Goal: Task Accomplishment & Management: Use online tool/utility

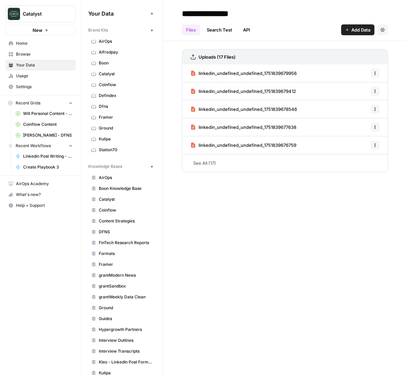
scroll to position [120, 0]
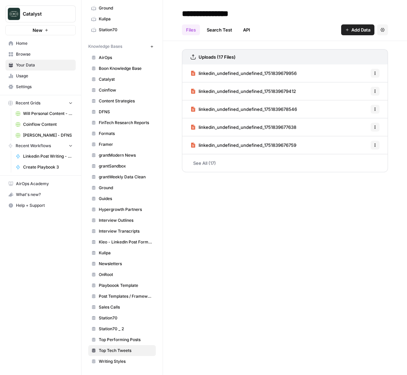
click at [228, 235] on div "**********" at bounding box center [285, 187] width 244 height 375
click at [27, 100] on span "Recent Grids" at bounding box center [28, 103] width 25 height 6
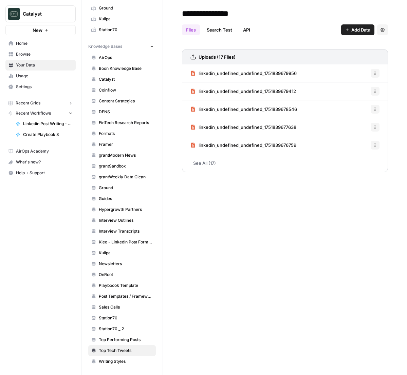
click at [27, 100] on span "Recent Grids" at bounding box center [28, 103] width 25 height 6
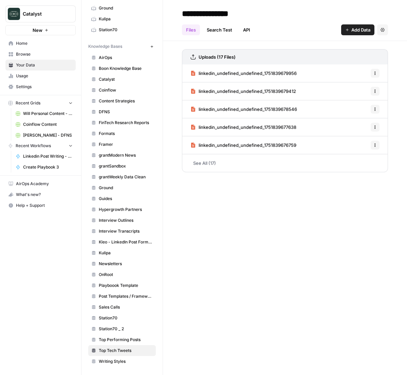
click at [16, 39] on link "Home" at bounding box center [40, 43] width 70 height 11
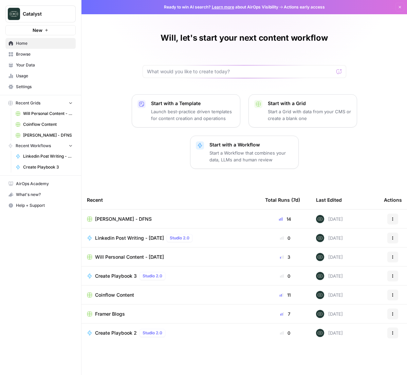
click at [119, 311] on span "Framer Blogs" at bounding box center [110, 314] width 30 height 7
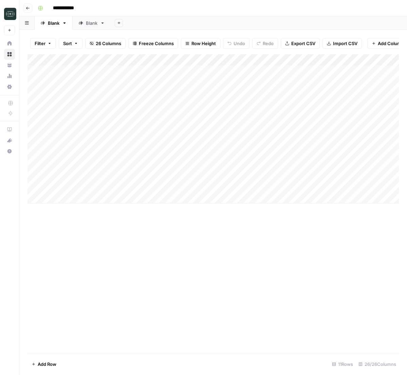
scroll to position [0, 1]
click at [89, 24] on div "Blank" at bounding box center [92, 23] width 12 height 7
click at [84, 198] on div "Add Column" at bounding box center [212, 128] width 371 height 149
click at [83, 210] on div "Add Column" at bounding box center [212, 134] width 371 height 161
click at [200, 199] on div "Add Column" at bounding box center [212, 140] width 371 height 172
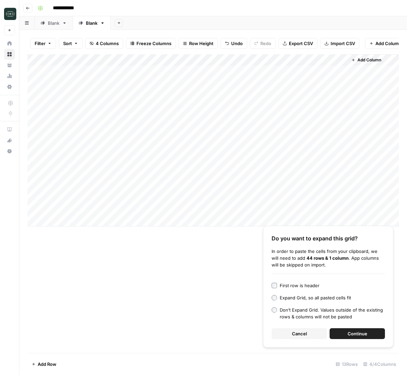
click at [331, 315] on div "Don’t Expand Grid. Values outside of the existing rows & columns will not be pa…" at bounding box center [332, 314] width 105 height 14
click at [305, 297] on div "Expand Grid, so all pasted cells fit" at bounding box center [315, 297] width 71 height 7
click at [348, 329] on button "Continue" at bounding box center [356, 333] width 55 height 11
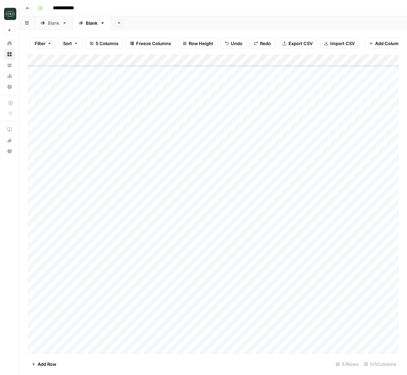
scroll to position [70, 0]
click at [129, 235] on div "Add Column" at bounding box center [212, 203] width 371 height 299
click at [79, 123] on div "Add Column" at bounding box center [212, 203] width 371 height 299
click at [126, 152] on div "Add Column" at bounding box center [212, 203] width 371 height 299
click at [178, 130] on div "Add Column" at bounding box center [212, 203] width 371 height 299
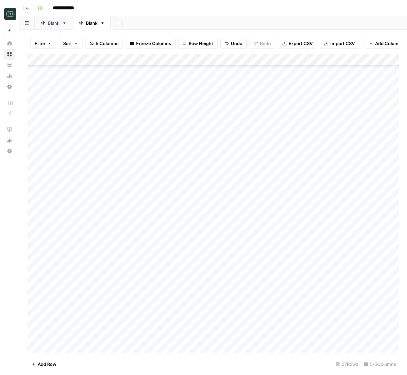
click at [212, 128] on div "Add Column" at bounding box center [212, 203] width 371 height 299
click at [212, 128] on textarea at bounding box center [218, 127] width 109 height 9
click at [120, 158] on div "Add Column" at bounding box center [212, 203] width 371 height 299
click at [279, 60] on div "Add Column" at bounding box center [212, 203] width 371 height 299
click at [312, 101] on span "Remaining Rows" at bounding box center [304, 99] width 43 height 7
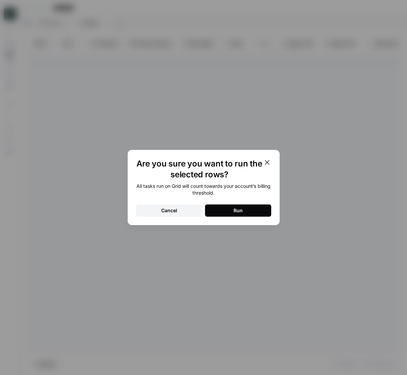
click at [245, 211] on button "Run" at bounding box center [238, 211] width 66 height 12
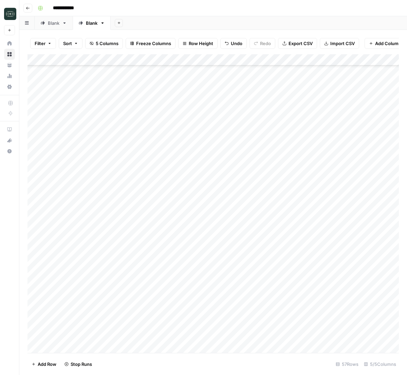
click at [279, 128] on div "Add Column" at bounding box center [212, 203] width 371 height 299
click at [342, 163] on div "Add Column" at bounding box center [212, 203] width 371 height 299
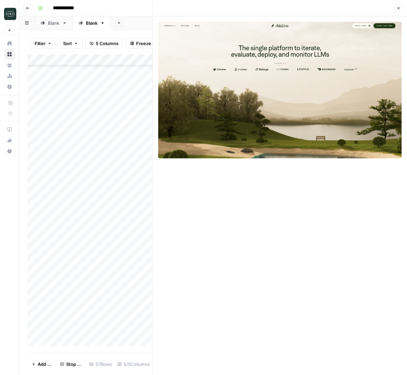
click at [397, 7] on icon "button" at bounding box center [398, 8] width 4 height 4
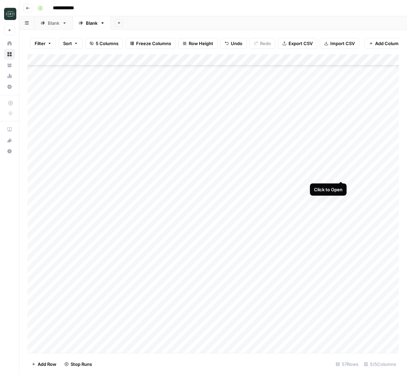
click at [343, 175] on div "Add Column" at bounding box center [212, 203] width 371 height 299
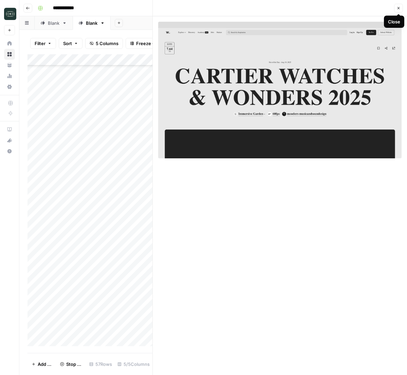
click at [399, 10] on icon "button" at bounding box center [398, 8] width 4 height 4
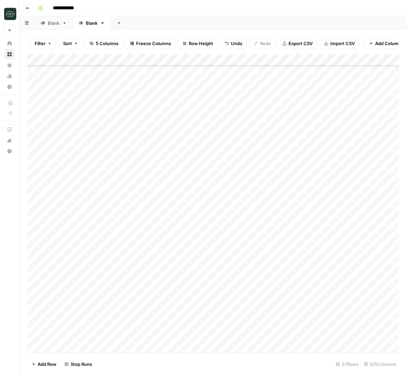
click at [217, 176] on div "Add Column" at bounding box center [212, 203] width 371 height 299
click at [341, 187] on div "Add Column" at bounding box center [212, 203] width 371 height 299
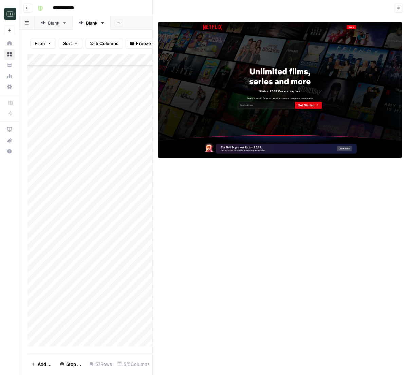
click at [398, 7] on icon "button" at bounding box center [398, 8] width 2 height 2
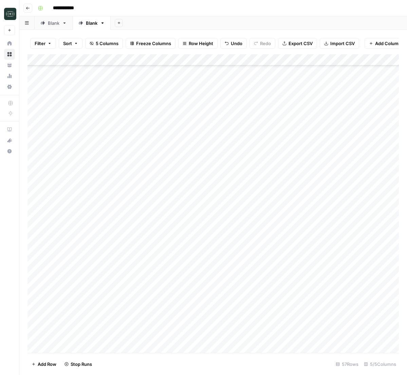
click at [340, 197] on div "Add Column" at bounding box center [212, 203] width 371 height 299
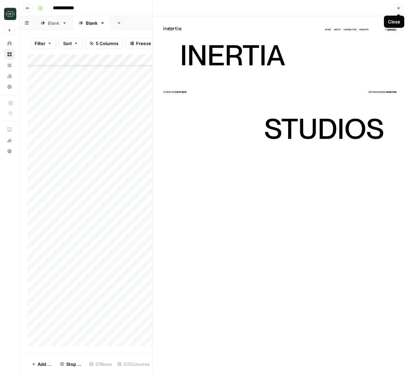
click at [400, 8] on span "Close" at bounding box center [400, 8] width 0 height 0
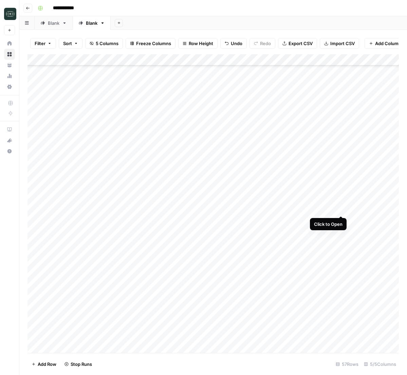
click at [342, 209] on div "Add Column" at bounding box center [212, 203] width 371 height 299
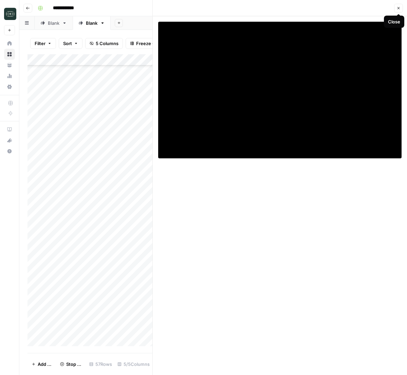
click at [400, 7] on icon "button" at bounding box center [398, 8] width 4 height 4
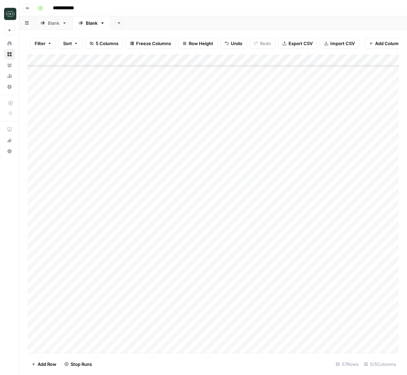
click at [340, 221] on div "Add Column" at bounding box center [212, 203] width 371 height 299
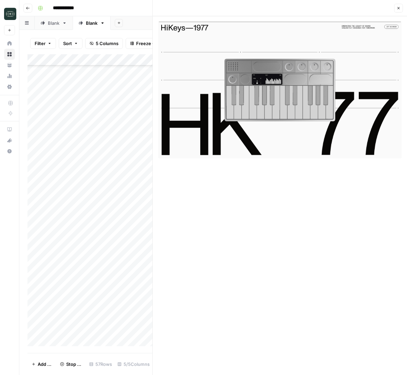
click at [399, 11] on button "Close" at bounding box center [398, 8] width 9 height 9
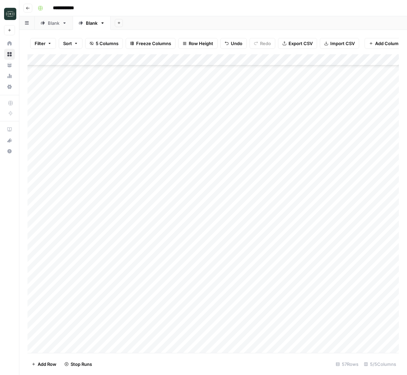
click at [340, 231] on div "Add Column" at bounding box center [212, 203] width 371 height 299
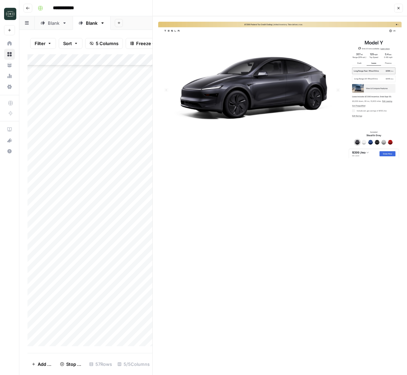
click at [401, 7] on button "Close" at bounding box center [398, 8] width 9 height 9
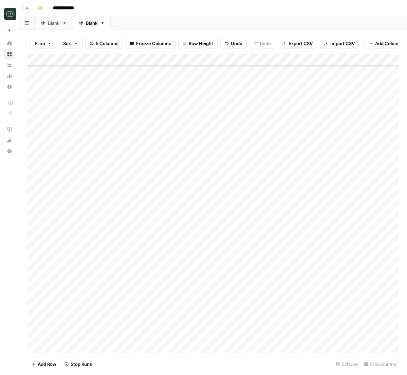
click at [342, 243] on div "Add Column" at bounding box center [212, 203] width 371 height 299
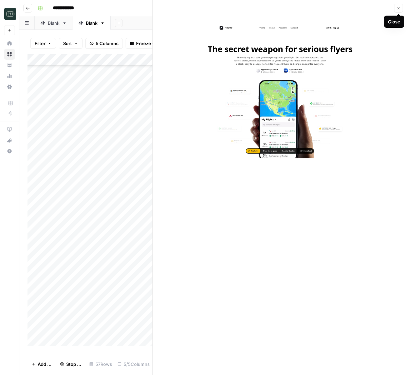
click at [400, 8] on span "Close" at bounding box center [400, 8] width 0 height 0
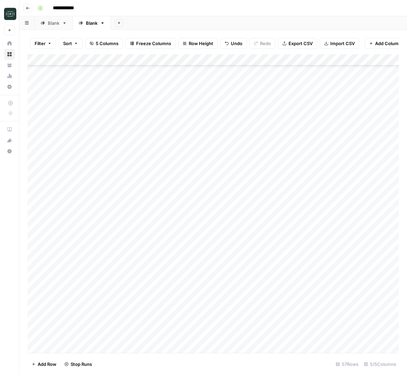
click at [342, 255] on div "Add Column" at bounding box center [212, 203] width 371 height 299
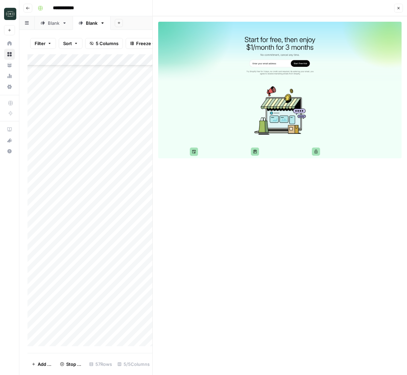
click at [399, 7] on icon "button" at bounding box center [398, 8] width 4 height 4
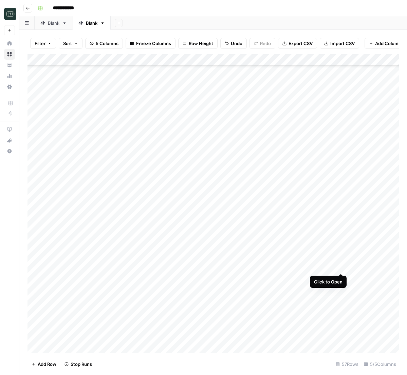
click at [342, 268] on div "Add Column" at bounding box center [212, 203] width 371 height 299
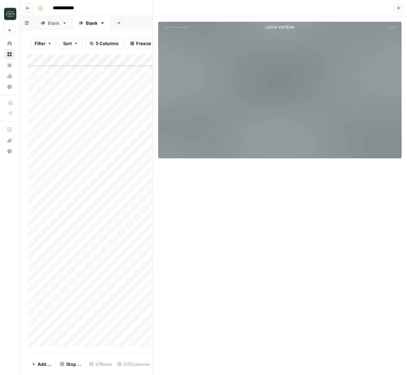
click at [397, 8] on icon "button" at bounding box center [398, 8] width 4 height 4
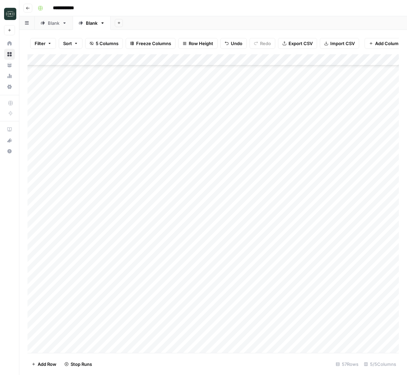
click at [342, 278] on div "Add Column" at bounding box center [212, 203] width 371 height 299
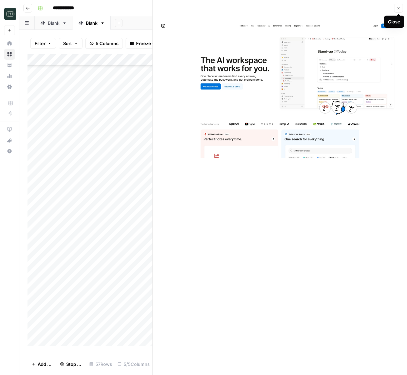
click at [399, 5] on button "Close" at bounding box center [398, 8] width 9 height 9
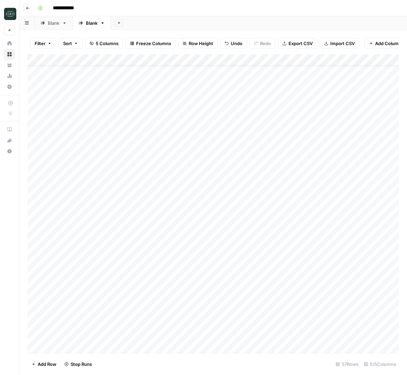
scroll to position [17, 0]
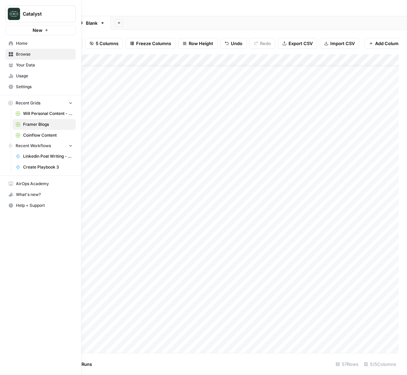
click at [19, 89] on span "Settings" at bounding box center [44, 87] width 57 height 6
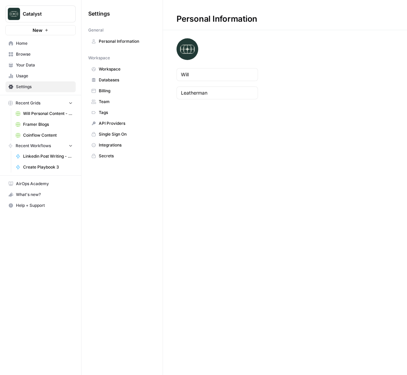
click at [122, 104] on span "Team" at bounding box center [126, 102] width 54 height 6
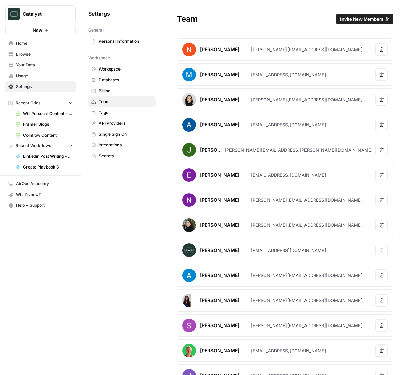
scroll to position [241, 0]
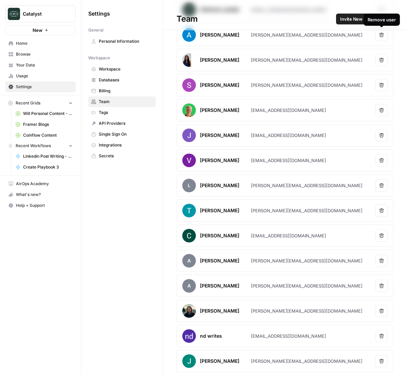
click at [349, 20] on span "Invite New Members" at bounding box center [361, 19] width 43 height 7
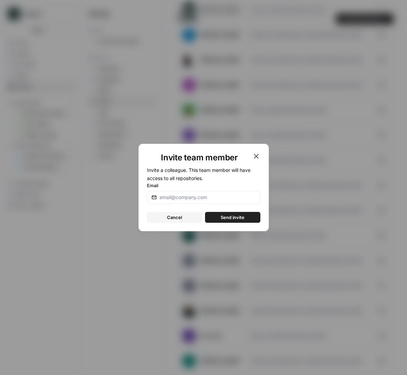
click at [230, 205] on form "Invite a colleague. This team member will have access to all repositories. Emai…" at bounding box center [203, 194] width 113 height 57
click at [227, 203] on div at bounding box center [203, 197] width 113 height 13
type input "shelby@gotcatalyst.com"
click at [205, 212] on button "Send invite" at bounding box center [232, 217] width 55 height 11
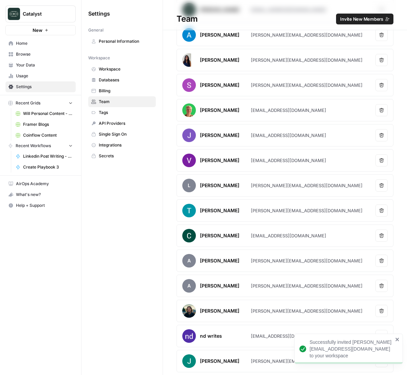
click at [349, 23] on button "Invite New Members" at bounding box center [364, 19] width 57 height 11
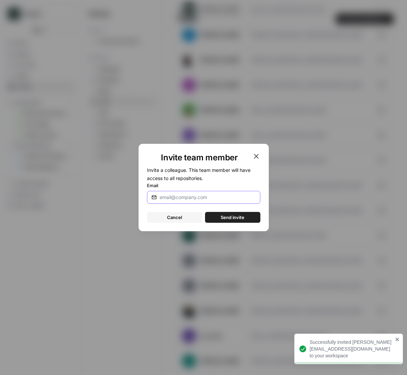
click at [202, 198] on input "Email" at bounding box center [207, 197] width 96 height 7
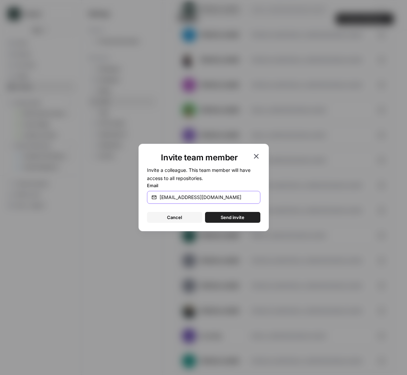
type input "krysta@gotcatalyst.com"
click at [232, 221] on button "Send invite" at bounding box center [232, 217] width 55 height 11
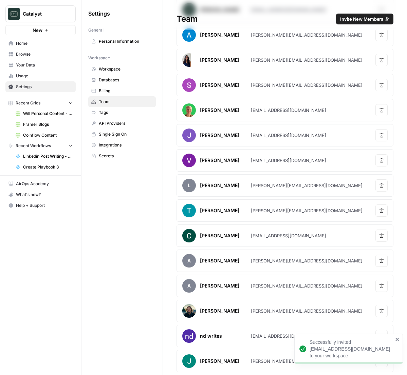
click at [27, 120] on link "Framer Blogs" at bounding box center [44, 124] width 63 height 11
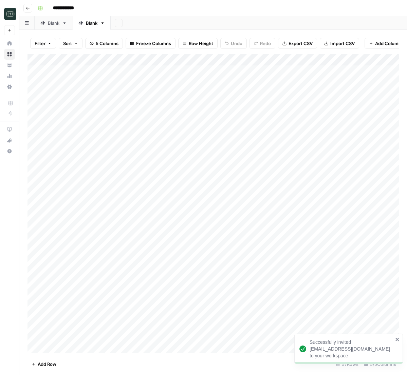
click at [102, 24] on icon "button" at bounding box center [102, 23] width 5 height 5
click at [142, 38] on span "Rename Sheet" at bounding box center [130, 36] width 33 height 7
type input "**********"
click at [196, 26] on div "Add Sheet" at bounding box center [266, 23] width 281 height 14
click at [134, 198] on div "Add Column" at bounding box center [212, 203] width 371 height 299
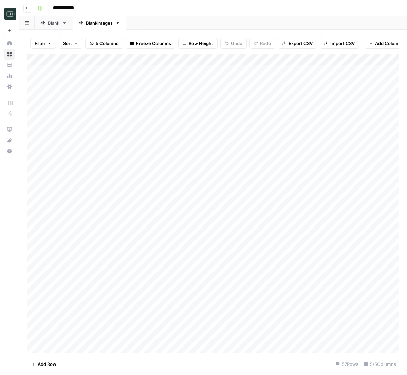
click at [118, 22] on icon "button" at bounding box center [117, 23] width 5 height 5
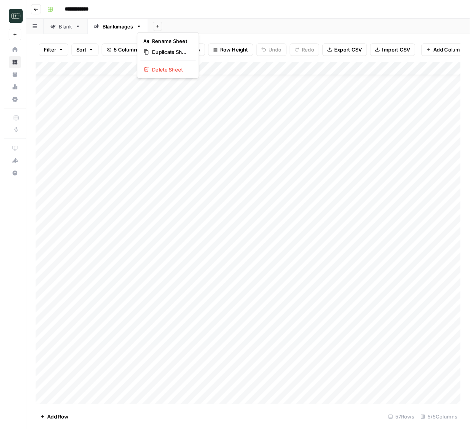
scroll to position [12, 0]
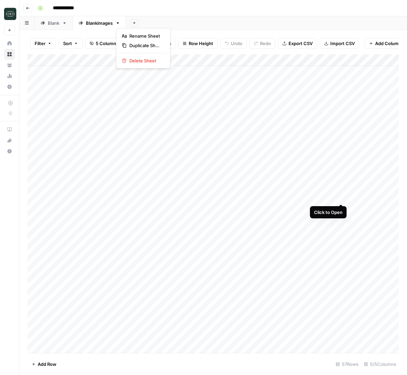
click at [326, 197] on div "Add Column" at bounding box center [212, 203] width 371 height 299
click at [323, 215] on div "Add Column" at bounding box center [212, 203] width 371 height 299
click at [214, 209] on div "Add Column" at bounding box center [212, 203] width 371 height 299
click at [219, 209] on div "Add Column" at bounding box center [212, 203] width 371 height 299
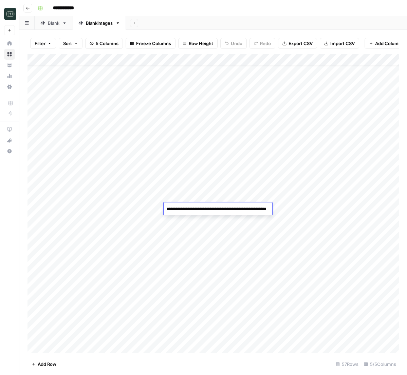
click at [219, 209] on textarea "**********" at bounding box center [232, 213] width 136 height 16
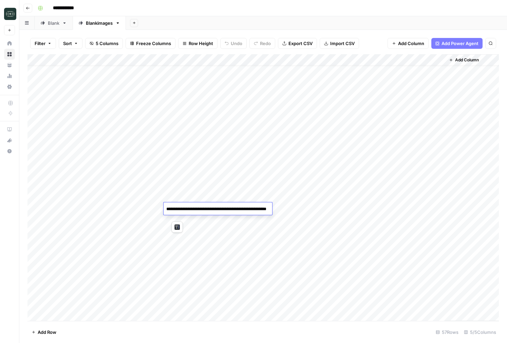
drag, startPoint x: 69, startPoint y: 228, endPoint x: 87, endPoint y: 223, distance: 19.5
click at [70, 228] on div "Add Column" at bounding box center [262, 187] width 471 height 267
click at [192, 208] on div "Add Column" at bounding box center [262, 187] width 471 height 267
click at [115, 201] on div "Add Column" at bounding box center [262, 187] width 471 height 267
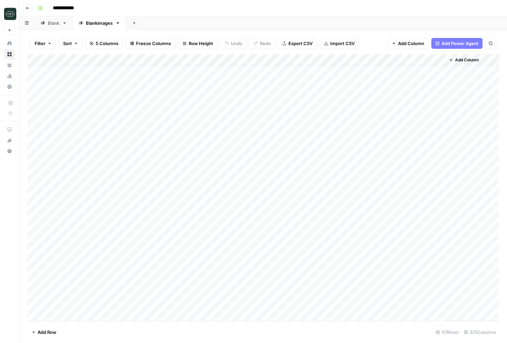
click at [185, 208] on div "Add Column" at bounding box center [262, 187] width 471 height 267
click at [118, 215] on div "Add Column" at bounding box center [262, 187] width 471 height 267
click at [204, 207] on div "Add Column" at bounding box center [262, 187] width 471 height 267
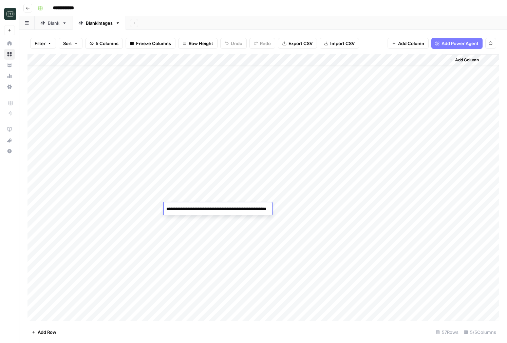
type textarea "**********"
drag, startPoint x: 147, startPoint y: 219, endPoint x: 164, endPoint y: 212, distance: 18.7
click at [147, 219] on div "Add Column" at bounding box center [262, 187] width 471 height 267
click at [280, 208] on div "Add Column" at bounding box center [262, 187] width 471 height 267
click at [341, 208] on div "Add Column" at bounding box center [262, 187] width 471 height 267
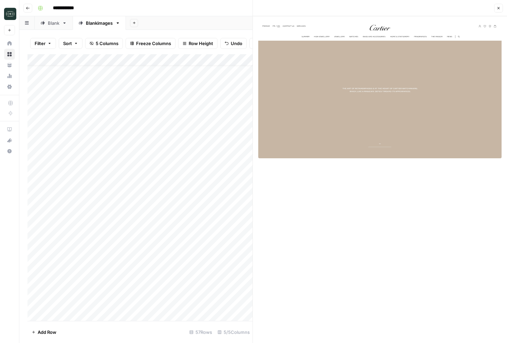
click at [406, 8] on icon "button" at bounding box center [498, 8] width 2 height 2
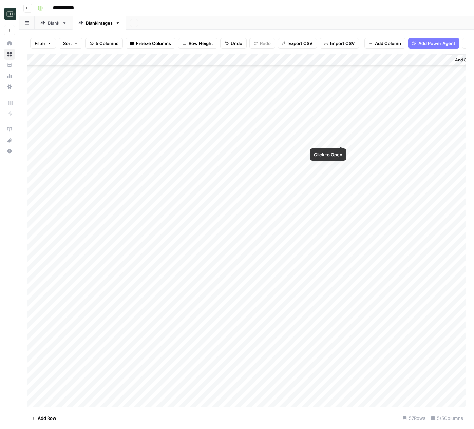
scroll to position [327, 0]
click at [342, 102] on div "Add Column" at bounding box center [246, 230] width 438 height 353
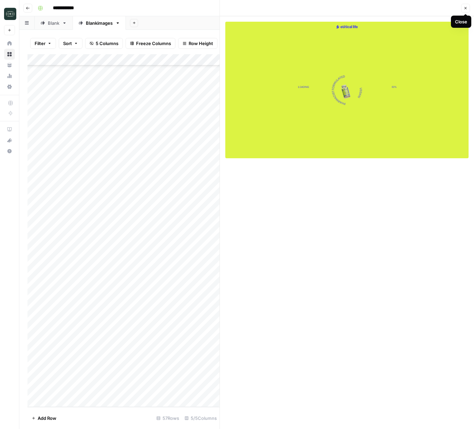
click at [406, 8] on icon "button" at bounding box center [465, 8] width 2 height 2
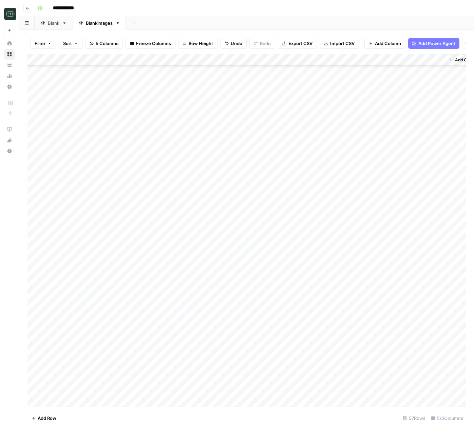
click at [339, 147] on div "Add Column" at bounding box center [246, 230] width 438 height 353
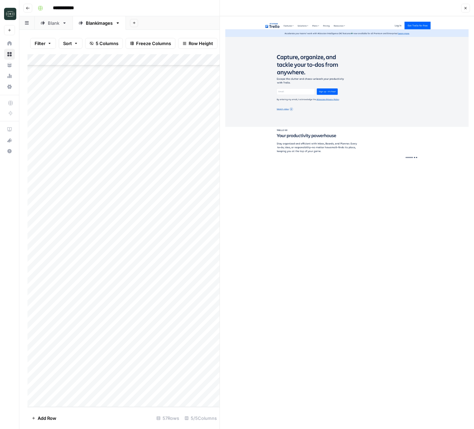
click at [406, 7] on icon "button" at bounding box center [465, 8] width 4 height 4
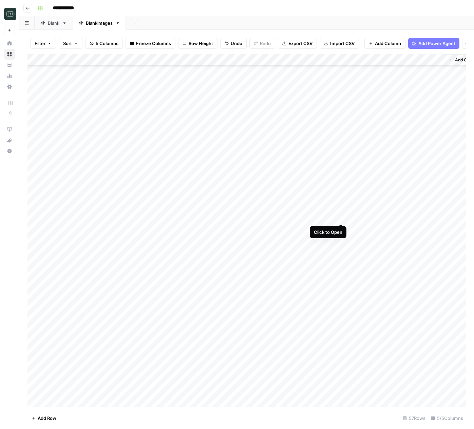
click at [341, 216] on div "Add Column" at bounding box center [246, 230] width 438 height 353
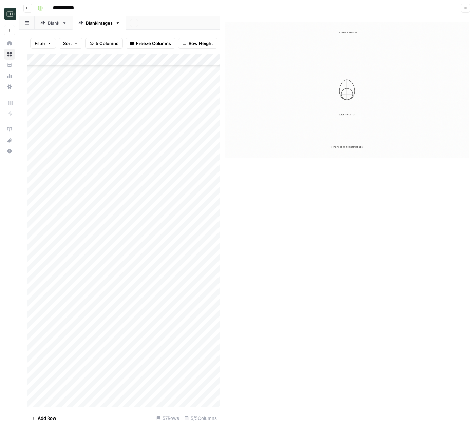
click at [406, 9] on button "Close" at bounding box center [465, 8] width 9 height 9
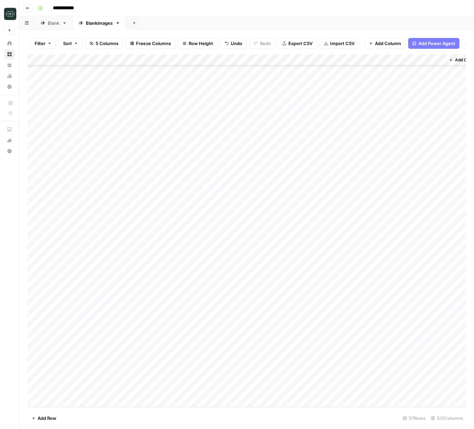
click at [340, 299] on div "Add Column" at bounding box center [246, 230] width 438 height 353
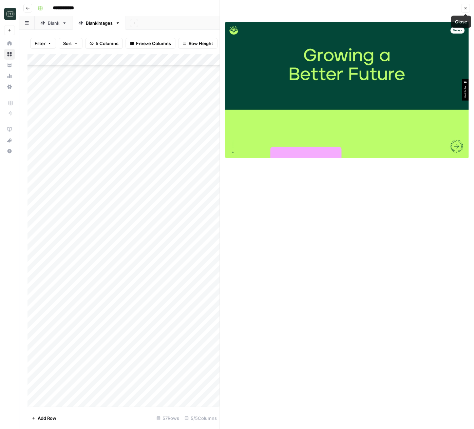
click at [406, 8] on icon "button" at bounding box center [465, 8] width 2 height 2
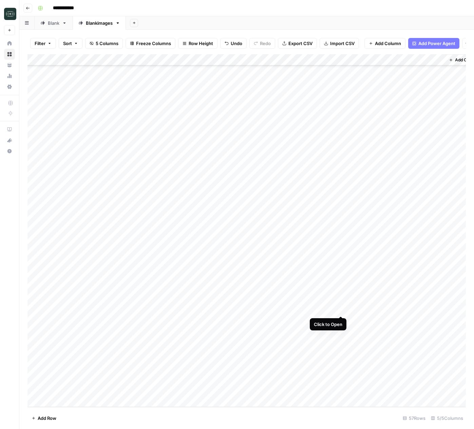
click at [340, 308] on div "Add Column" at bounding box center [246, 230] width 438 height 353
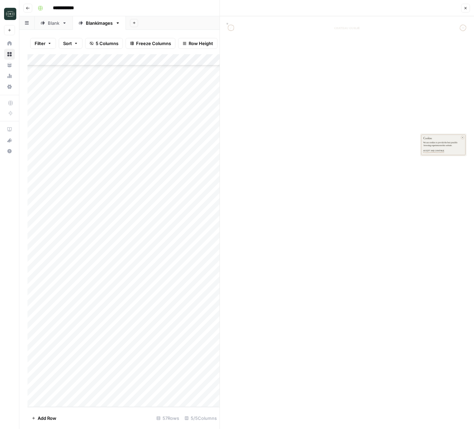
click at [406, 7] on icon "button" at bounding box center [465, 8] width 4 height 4
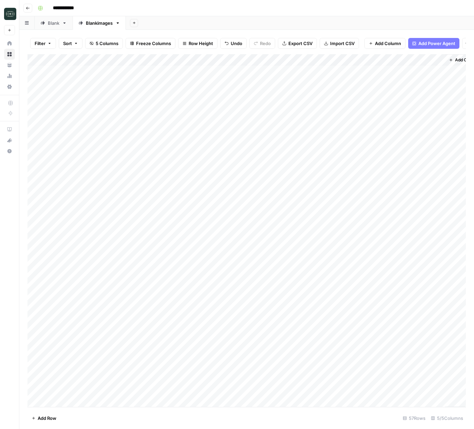
scroll to position [6, 0]
drag, startPoint x: 190, startPoint y: 204, endPoint x: 214, endPoint y: 206, distance: 23.8
click at [190, 204] on div "Add Column" at bounding box center [246, 230] width 438 height 353
click at [202, 375] on div "Add Column" at bounding box center [246, 230] width 438 height 353
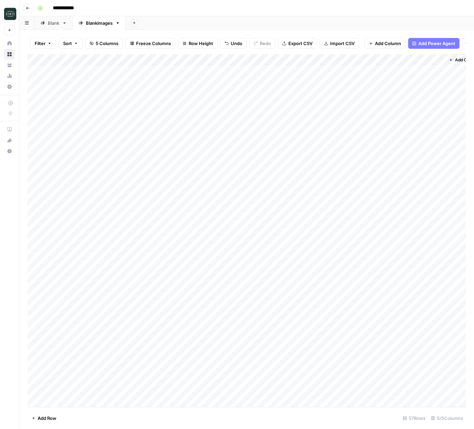
scroll to position [0, 0]
click at [342, 210] on div "Add Column" at bounding box center [246, 230] width 438 height 353
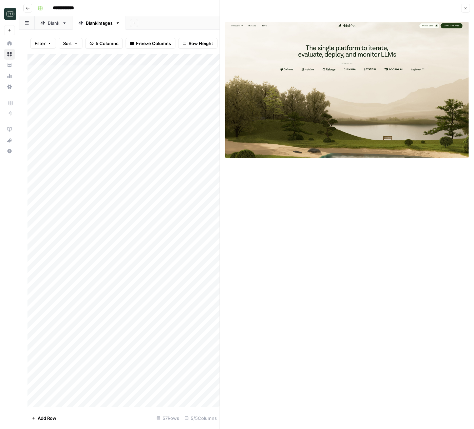
click at [406, 8] on icon "button" at bounding box center [465, 8] width 4 height 4
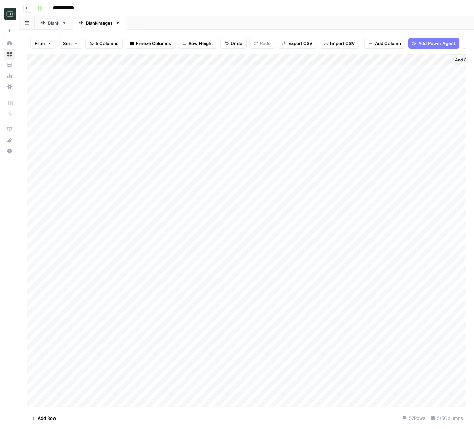
click at [301, 41] on span "Export CSV" at bounding box center [300, 43] width 24 height 7
click at [340, 117] on div "Add Column" at bounding box center [246, 230] width 438 height 353
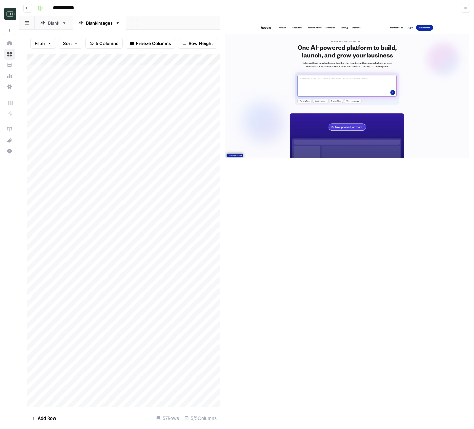
click at [151, 233] on div "Add Column" at bounding box center [123, 230] width 192 height 353
drag, startPoint x: 466, startPoint y: 10, endPoint x: 343, endPoint y: 193, distance: 221.0
click at [406, 10] on icon "button" at bounding box center [465, 8] width 4 height 4
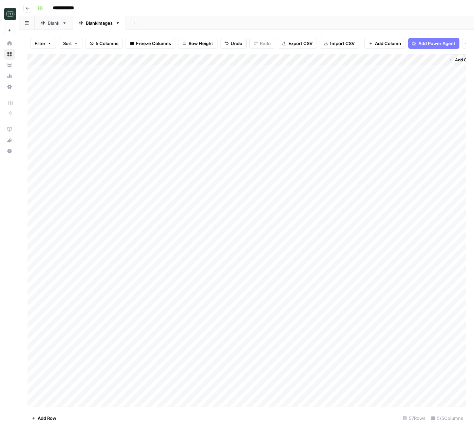
click at [150, 198] on div "Add Column" at bounding box center [246, 230] width 438 height 353
click at [37, 200] on div "Add Column" at bounding box center [246, 230] width 438 height 353
click at [98, 241] on div "Add Column" at bounding box center [246, 230] width 438 height 353
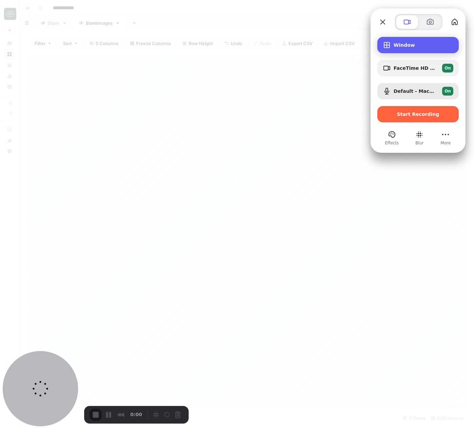
click at [406, 40] on div "Window" at bounding box center [417, 45] width 81 height 16
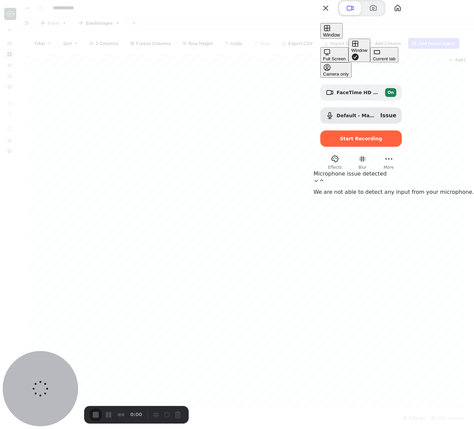
click at [329, 56] on div "Full Screen" at bounding box center [334, 58] width 23 height 5
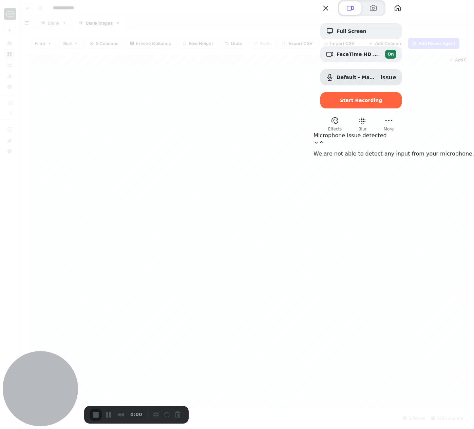
click at [406, 145] on div at bounding box center [393, 142] width 160 height 6
click at [375, 80] on span "Default - MacBook Pro Microphone (Built-in)" at bounding box center [355, 77] width 38 height 5
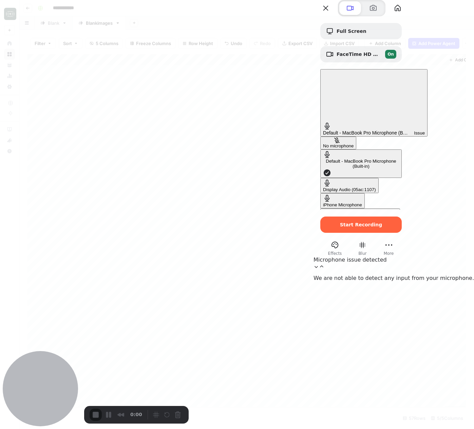
click at [330, 178] on \(05ac\ "Display Audio (05ac:1107)" at bounding box center [349, 185] width 58 height 15
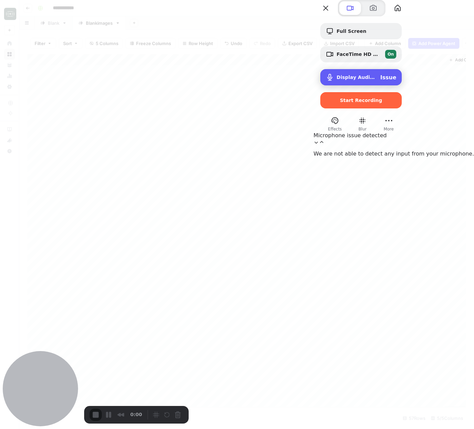
click at [396, 81] on div "Display Audio (05ac:1107) Issue" at bounding box center [366, 77] width 60 height 6
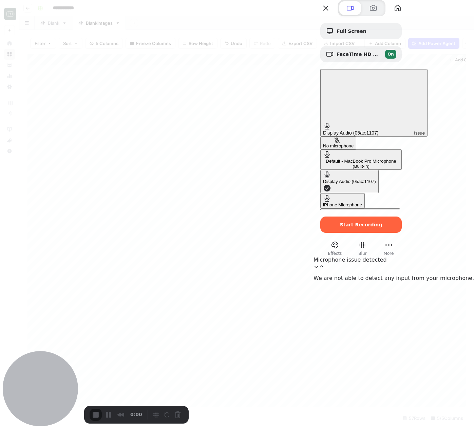
click at [324, 150] on \(Built-in\) "Default - MacBook Pro Microphone (Built-in)" at bounding box center [360, 160] width 81 height 20
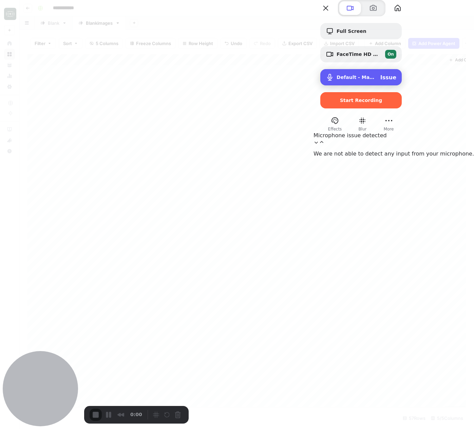
click at [396, 81] on div "Default - MacBook Pro Microphone (Built-in) Issue" at bounding box center [366, 77] width 60 height 6
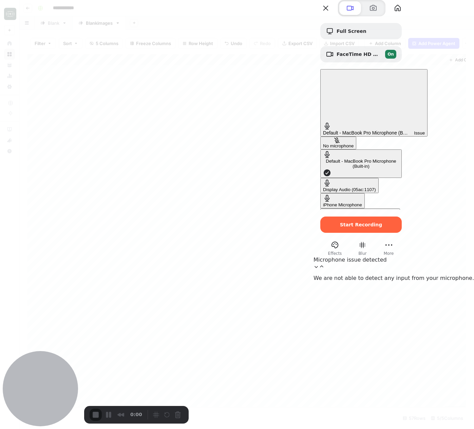
click at [326, 187] on div "Display Audio (05ac:1107)" at bounding box center [349, 189] width 53 height 5
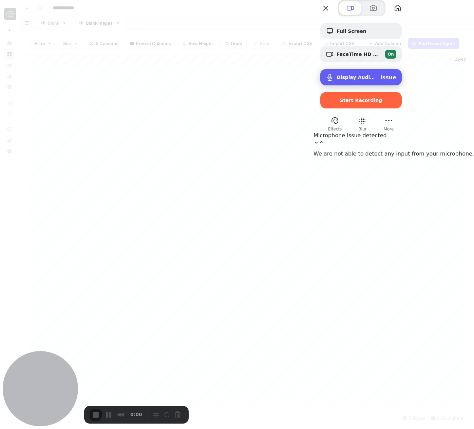
click at [396, 81] on div "Issue" at bounding box center [388, 77] width 16 height 6
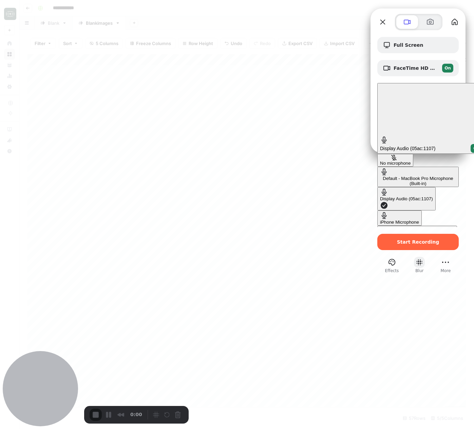
click at [406, 257] on button "Blur" at bounding box center [419, 262] width 11 height 11
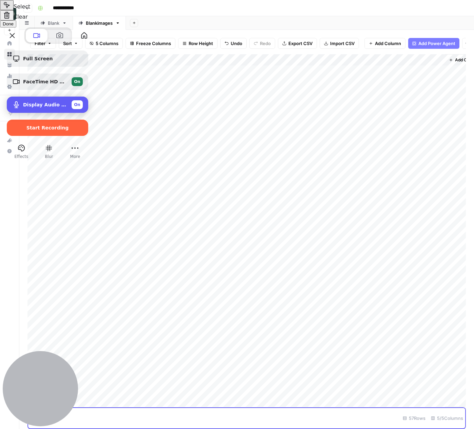
click at [14, 20] on button "Select to clear all blurs" at bounding box center [7, 15] width 14 height 10
click at [14, 26] on span "Done" at bounding box center [8, 23] width 11 height 5
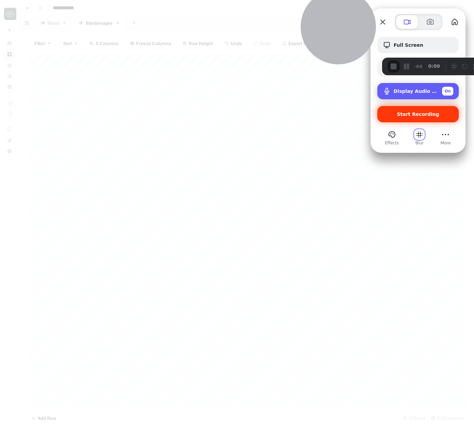
drag, startPoint x: 73, startPoint y: 382, endPoint x: 403, endPoint y: 113, distance: 425.4
click at [340, 9] on div at bounding box center [338, 26] width 75 height 75
click at [406, 112] on span "Start Recording" at bounding box center [418, 114] width 71 height 5
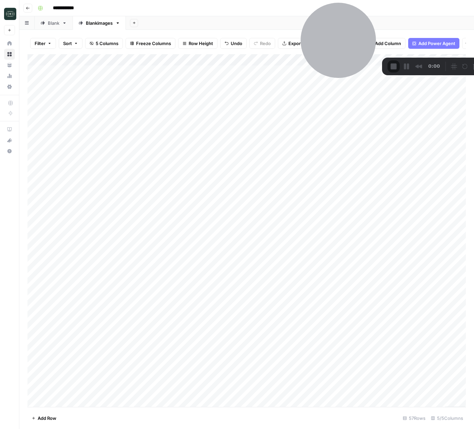
drag, startPoint x: 384, startPoint y: 17, endPoint x: 390, endPoint y: 16, distance: 6.1
click at [246, 375] on div "3" at bounding box center [237, 432] width 474 height 6
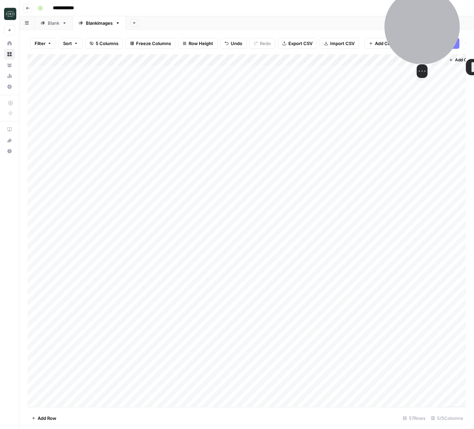
drag, startPoint x: 365, startPoint y: 47, endPoint x: 429, endPoint y: 45, distance: 64.5
click at [406, 45] on div at bounding box center [421, 26] width 75 height 75
drag, startPoint x: 463, startPoint y: 26, endPoint x: 470, endPoint y: 25, distance: 7.5
click at [406, 25] on div "Select video screen size" at bounding box center [433, 33] width 75 height 89
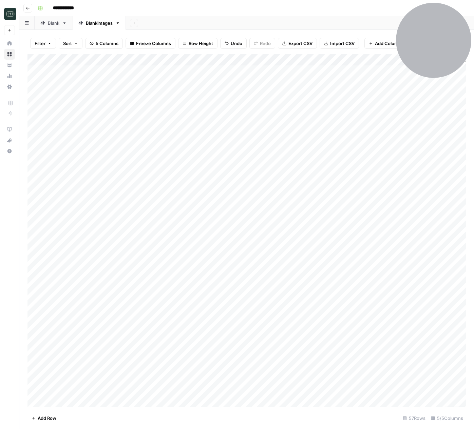
click at [241, 62] on div "Add Column" at bounding box center [246, 230] width 438 height 353
click at [245, 77] on input "•" at bounding box center [265, 76] width 69 height 7
type input "get images"
click at [185, 209] on div "Add Column" at bounding box center [246, 230] width 438 height 353
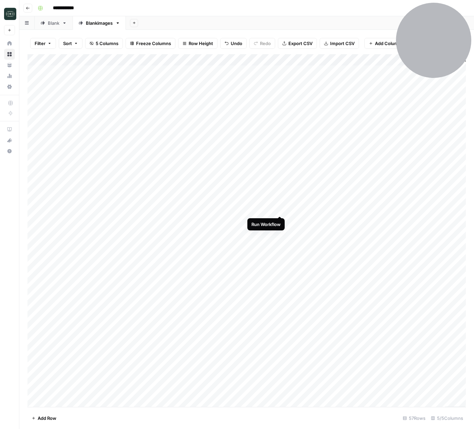
click at [281, 210] on div "Add Column" at bounding box center [246, 230] width 438 height 353
click at [339, 233] on div "Add Column" at bounding box center [246, 230] width 438 height 353
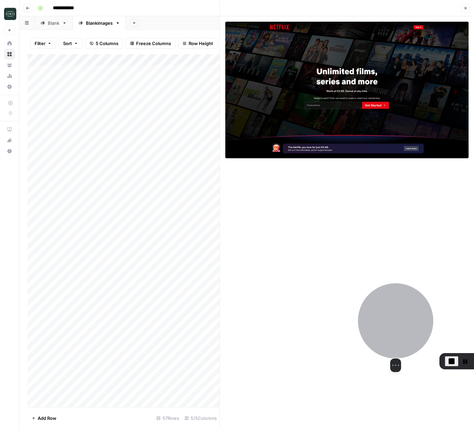
drag, startPoint x: 416, startPoint y: 56, endPoint x: 457, endPoint y: 168, distance: 119.0
click at [399, 308] on div at bounding box center [395, 321] width 75 height 75
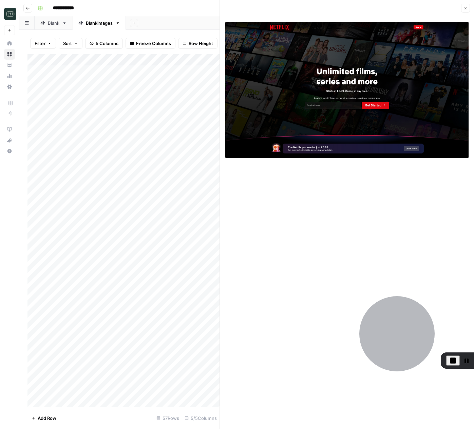
drag, startPoint x: 464, startPoint y: 8, endPoint x: 417, endPoint y: 252, distance: 249.1
click at [406, 8] on icon "button" at bounding box center [465, 8] width 4 height 4
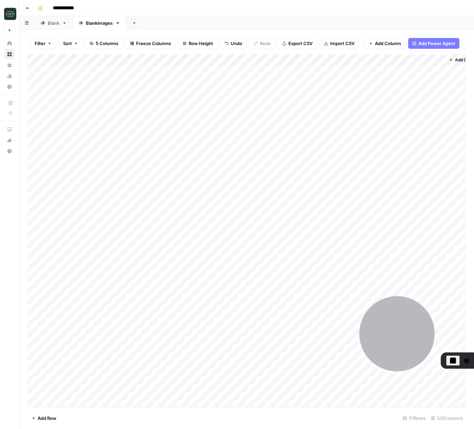
click at [324, 234] on div "Add Column" at bounding box center [246, 230] width 438 height 353
click at [332, 234] on input "**********" at bounding box center [342, 234] width 109 height 8
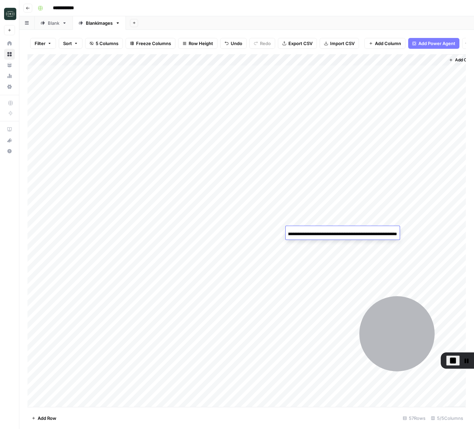
click at [332, 234] on input "**********" at bounding box center [342, 234] width 109 height 8
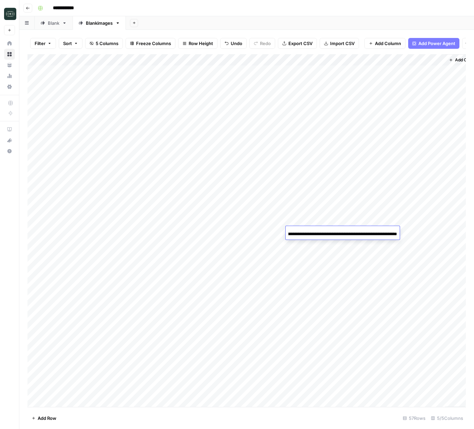
scroll to position [0, 0]
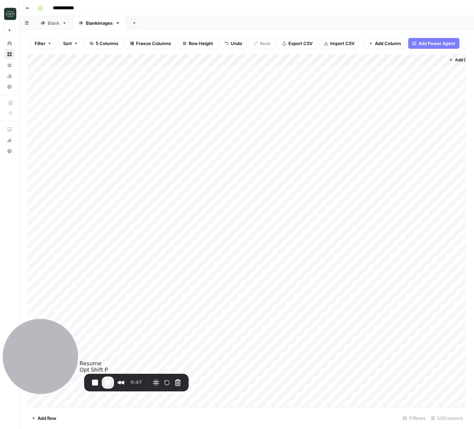
click at [109, 375] on span "Play Recording" at bounding box center [108, 383] width 8 height 8
click at [108, 375] on span "Play Recording" at bounding box center [108, 383] width 8 height 8
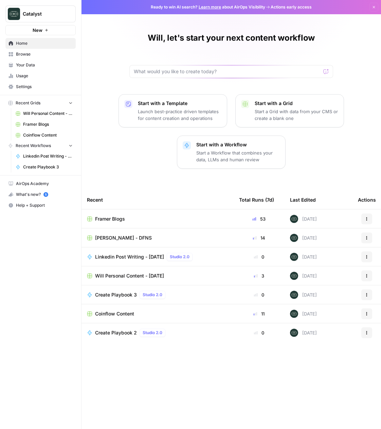
click at [32, 65] on span "Your Data" at bounding box center [44, 65] width 57 height 6
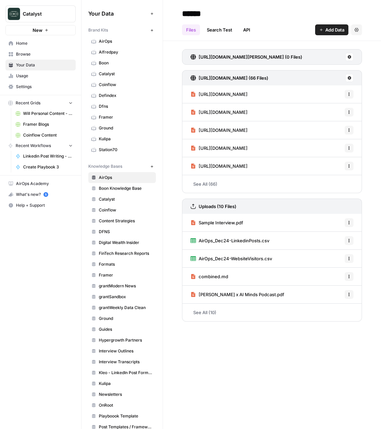
click at [157, 30] on div "Your Data Add Data Brand Kits New AirOps Alfredpay Boon Catalyst Coinflow Defin…" at bounding box center [121, 214] width 81 height 429
click at [150, 31] on icon "button" at bounding box center [152, 30] width 4 height 4
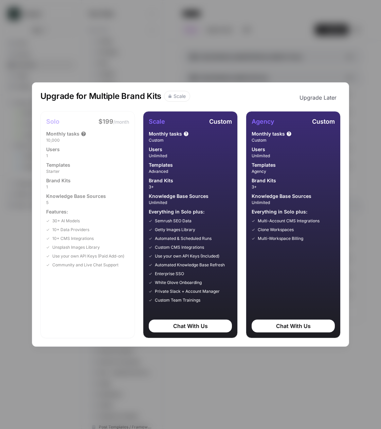
click at [299, 61] on div "Upgrade for Multiple Brand Kits Scale Upgrade Later Solo $199 /month Monthly ta…" at bounding box center [190, 214] width 381 height 429
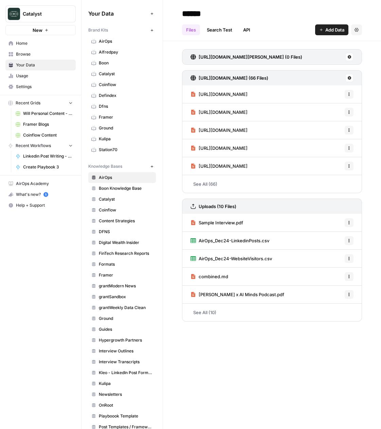
click at [129, 152] on span "Station70" at bounding box center [126, 150] width 54 height 6
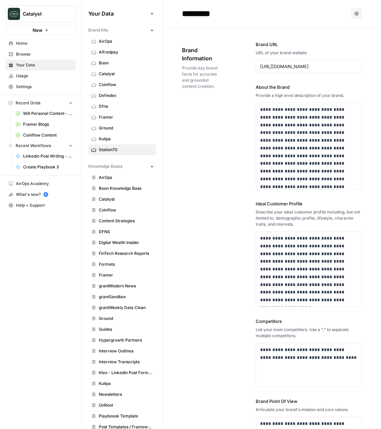
click at [205, 211] on div "**********" at bounding box center [272, 272] width 180 height 491
click at [44, 135] on span "Coinflow Content" at bounding box center [48, 135] width 50 height 6
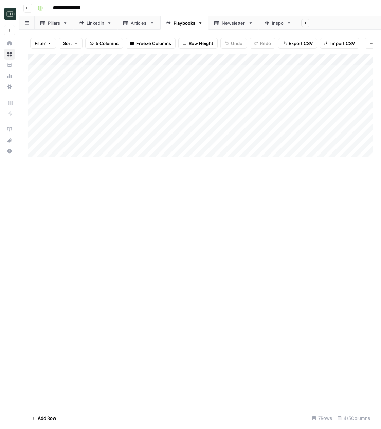
click at [351, 140] on div "Add Column" at bounding box center [199, 105] width 345 height 103
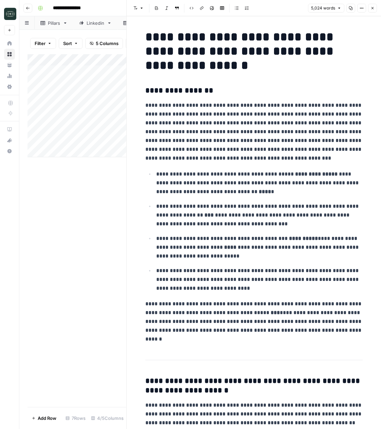
click at [372, 11] on button "Close" at bounding box center [372, 8] width 9 height 9
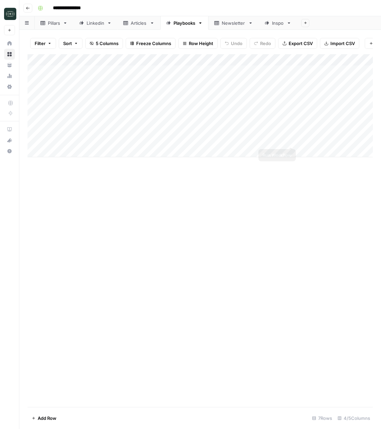
click at [290, 139] on div "Add Column" at bounding box center [199, 105] width 345 height 103
click at [216, 305] on div "Add Column" at bounding box center [199, 230] width 345 height 353
click at [283, 140] on div "Add Column" at bounding box center [199, 105] width 345 height 103
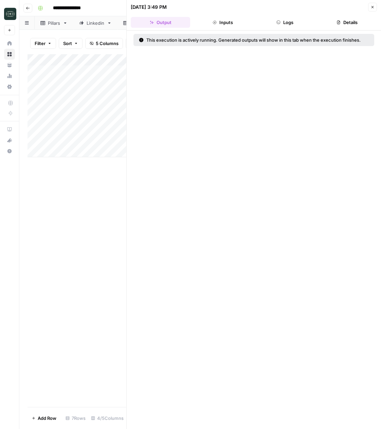
click at [276, 20] on icon "button" at bounding box center [278, 22] width 4 height 4
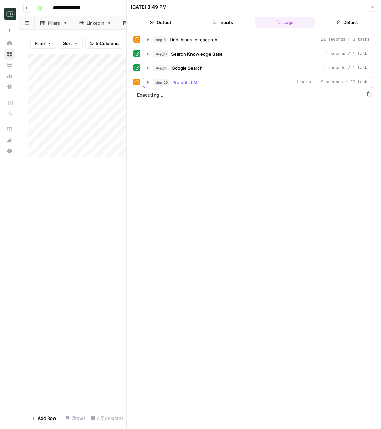
click at [146, 80] on icon "button" at bounding box center [147, 82] width 5 height 5
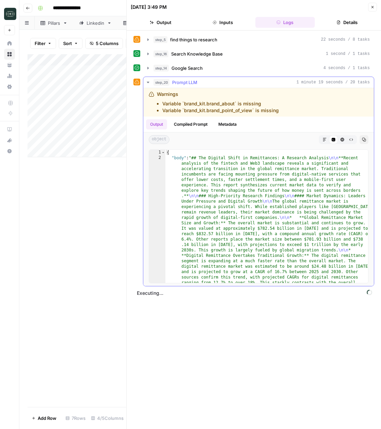
click at [147, 80] on icon "button" at bounding box center [147, 82] width 5 height 5
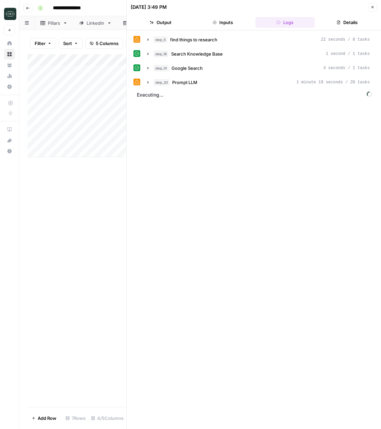
click at [376, 6] on button "Close" at bounding box center [372, 7] width 9 height 9
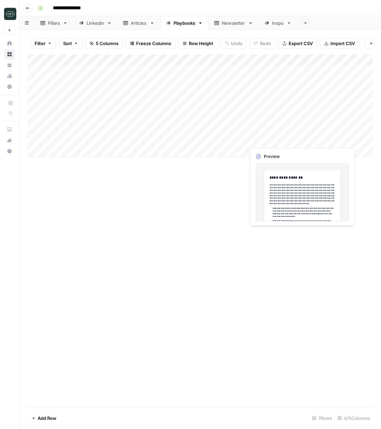
click at [353, 139] on div "Add Column" at bounding box center [199, 105] width 345 height 103
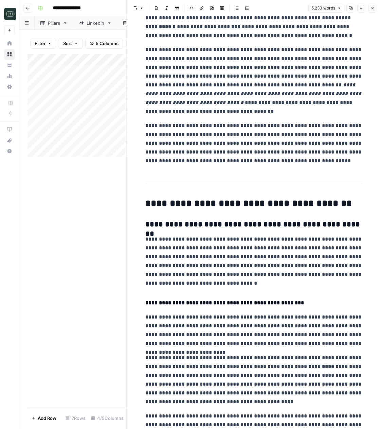
scroll to position [473, 0]
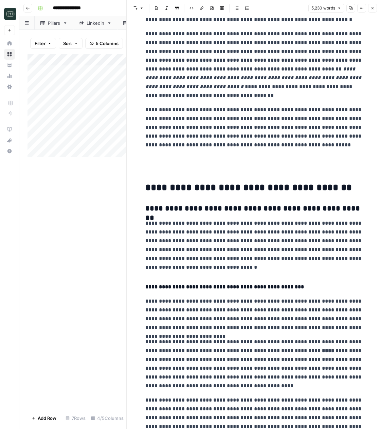
click at [373, 8] on icon "button" at bounding box center [372, 8] width 4 height 4
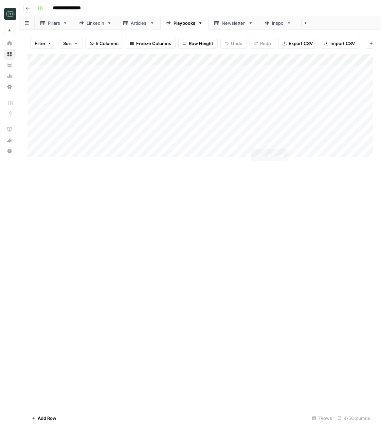
click at [281, 140] on div "Add Column" at bounding box center [199, 105] width 345 height 103
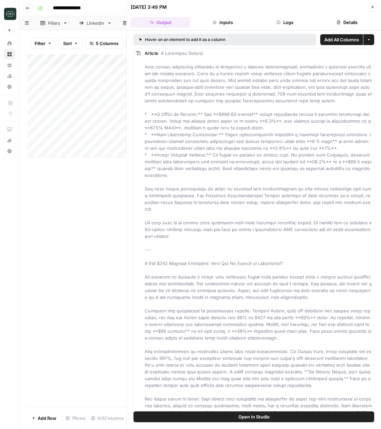
click at [238, 21] on button "Inputs" at bounding box center [222, 22] width 59 height 11
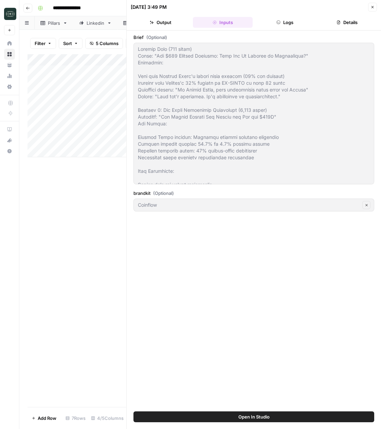
click at [286, 25] on button "Logs" at bounding box center [284, 22] width 59 height 11
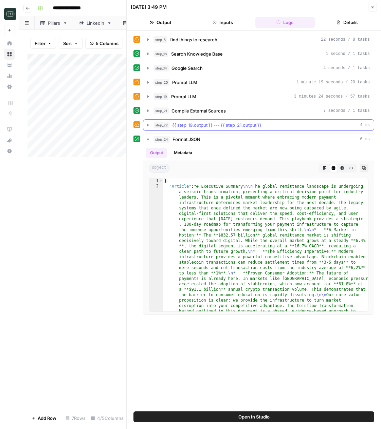
click at [150, 125] on icon "button" at bounding box center [147, 124] width 5 height 5
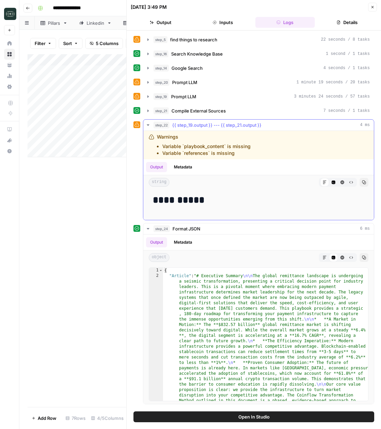
click at [150, 125] on icon "button" at bounding box center [147, 124] width 5 height 5
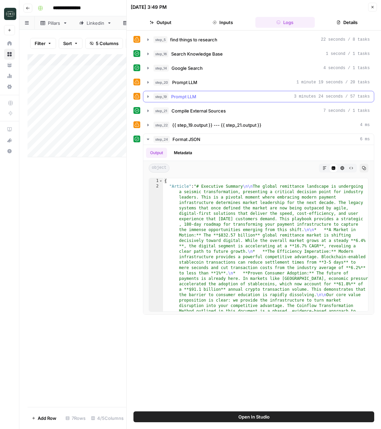
click at [149, 98] on icon "button" at bounding box center [147, 96] width 5 height 5
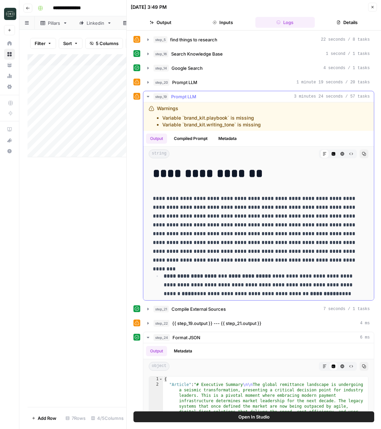
click at [200, 139] on button "Compiled Prompt" at bounding box center [191, 139] width 42 height 10
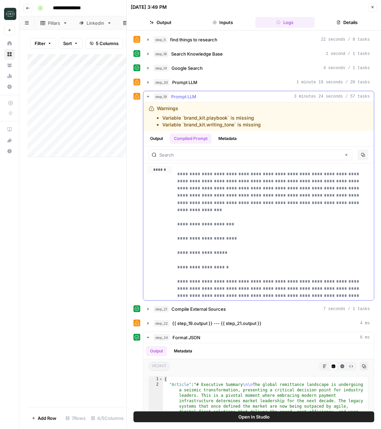
scroll to position [1, 0]
click at [374, 6] on icon "button" at bounding box center [372, 7] width 4 height 4
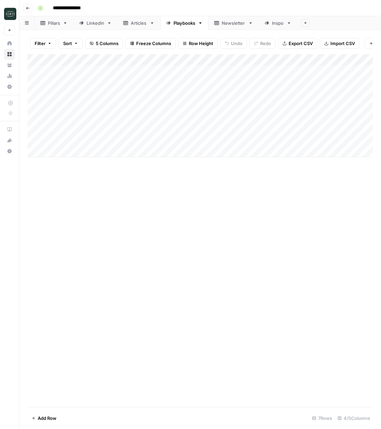
click at [283, 58] on div "Add Column" at bounding box center [199, 105] width 345 height 103
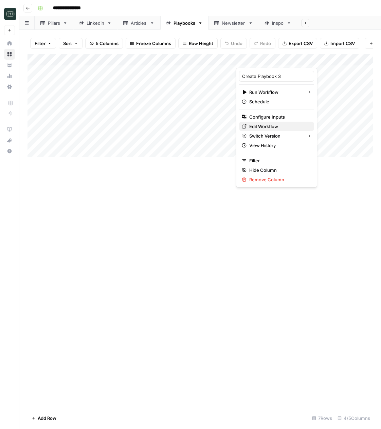
click at [258, 128] on span "Edit Workflow" at bounding box center [278, 126] width 59 height 7
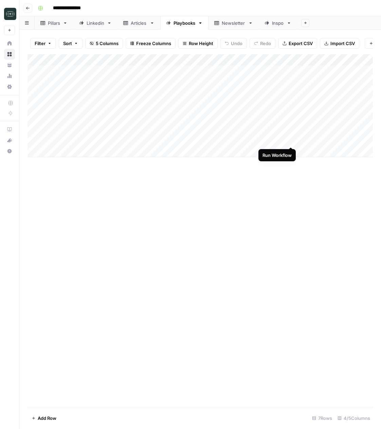
click at [291, 141] on div "Add Column" at bounding box center [199, 105] width 345 height 103
click at [286, 194] on div "Add Column" at bounding box center [199, 230] width 345 height 353
click at [351, 140] on div "Add Column" at bounding box center [199, 105] width 345 height 103
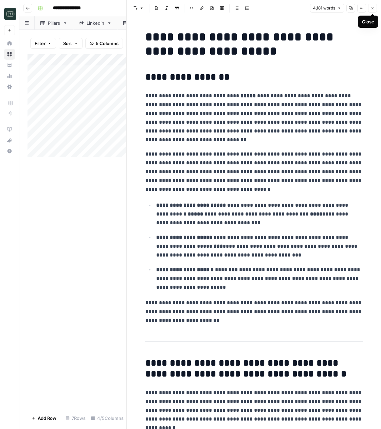
click at [372, 8] on icon "button" at bounding box center [372, 8] width 4 height 4
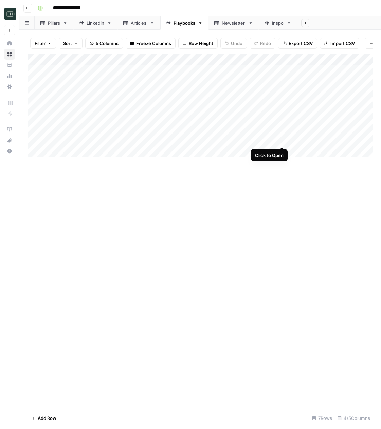
click at [281, 140] on div "Add Column" at bounding box center [199, 105] width 345 height 103
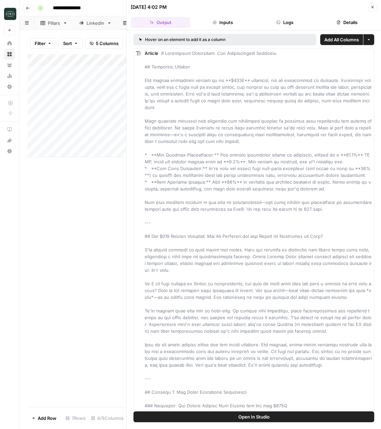
click at [291, 19] on button "Logs" at bounding box center [284, 22] width 59 height 11
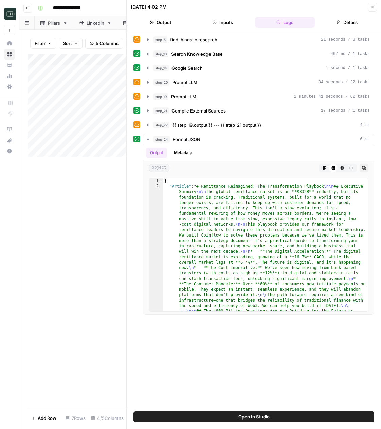
click at [223, 22] on button "Inputs" at bounding box center [222, 22] width 59 height 11
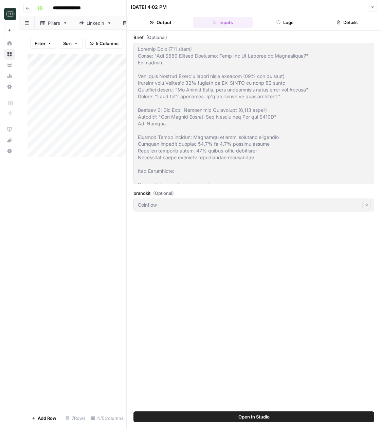
click at [288, 23] on button "Logs" at bounding box center [284, 22] width 59 height 11
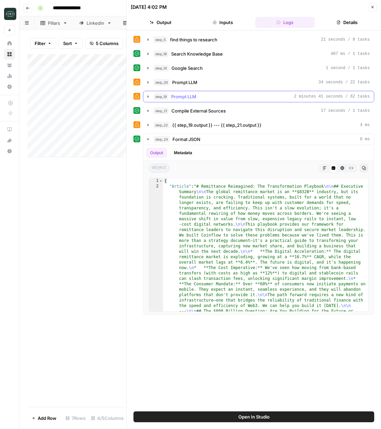
click at [146, 97] on icon "button" at bounding box center [147, 96] width 5 height 5
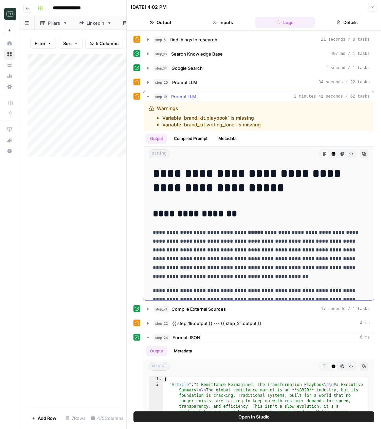
click at [188, 138] on button "Compiled Prompt" at bounding box center [191, 139] width 42 height 10
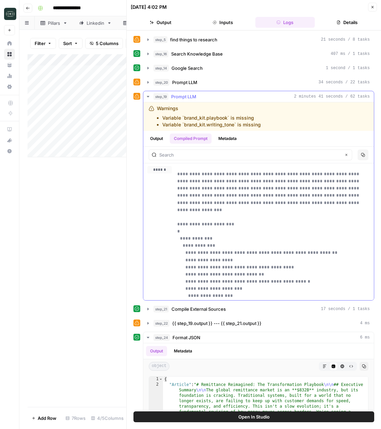
click at [147, 98] on icon "button" at bounding box center [147, 96] width 5 height 5
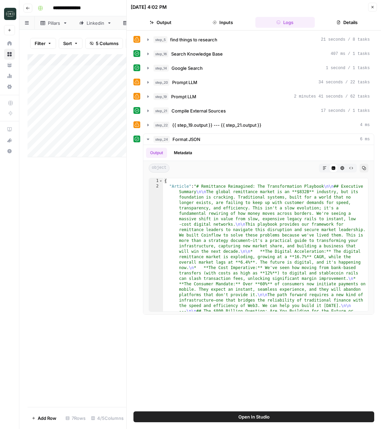
click at [373, 7] on icon "button" at bounding box center [372, 7] width 4 height 4
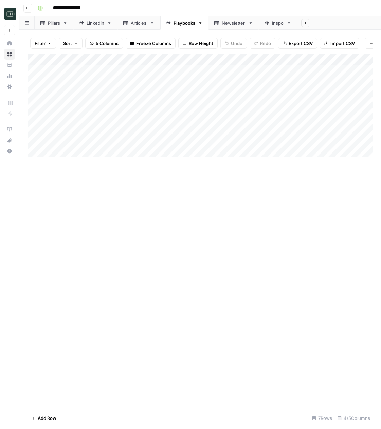
click at [243, 300] on div "Add Column" at bounding box center [199, 230] width 345 height 353
click at [291, 128] on div "Add Column" at bounding box center [199, 105] width 345 height 103
click at [291, 117] on div "Add Column" at bounding box center [199, 105] width 345 height 103
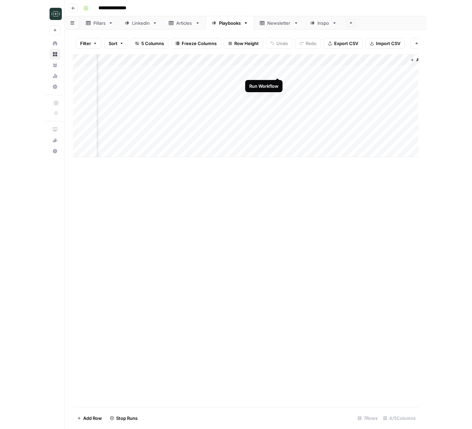
scroll to position [0, 60]
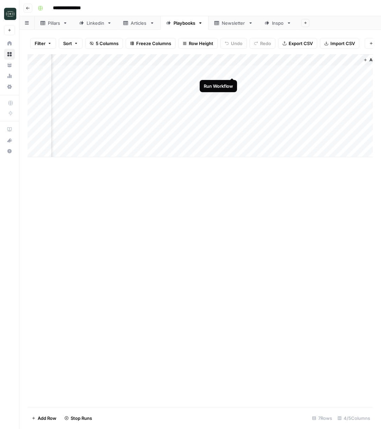
drag, startPoint x: 233, startPoint y: 71, endPoint x: 234, endPoint y: 85, distance: 14.6
click at [233, 71] on div "Add Column" at bounding box center [199, 105] width 345 height 103
click at [291, 129] on div "Add Column" at bounding box center [199, 105] width 345 height 103
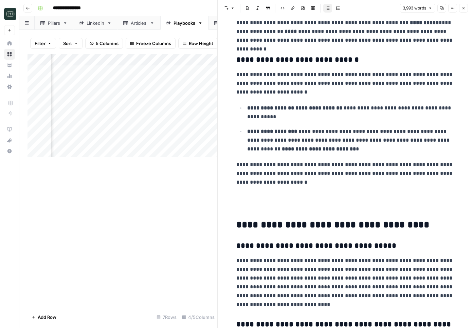
scroll to position [955, 0]
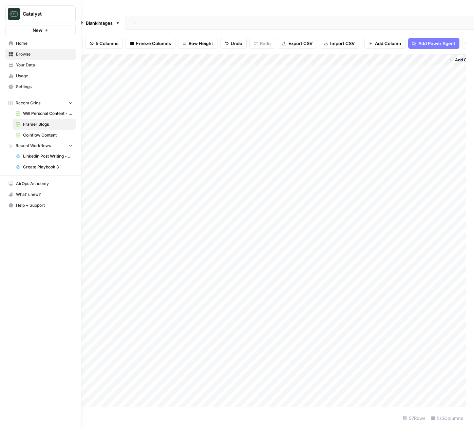
click at [14, 44] on link "Home" at bounding box center [40, 43] width 70 height 11
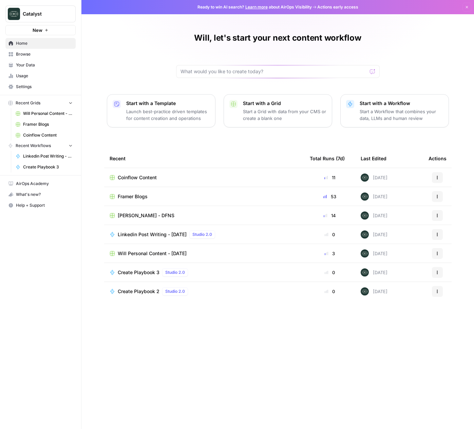
click at [33, 67] on span "Your Data" at bounding box center [44, 65] width 57 height 6
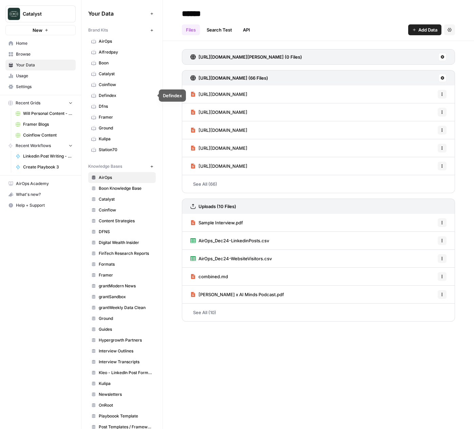
click at [104, 80] on link "Coinflow" at bounding box center [122, 84] width 68 height 11
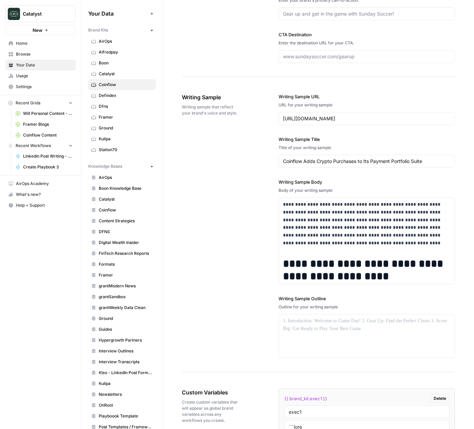
scroll to position [1057, 0]
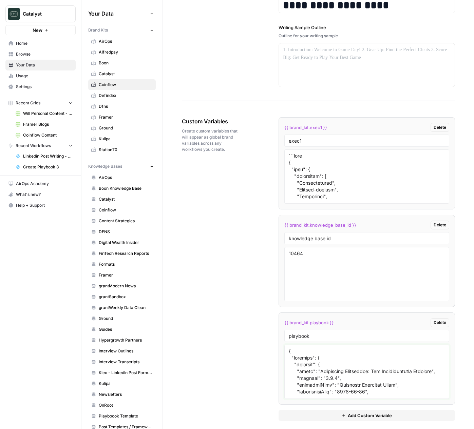
click at [316, 366] on textarea at bounding box center [367, 372] width 156 height 48
drag, startPoint x: 232, startPoint y: 364, endPoint x: 437, endPoint y: 327, distance: 207.8
click at [232, 364] on div "Custom Variables Create custom variables that will appear as global brand varia…" at bounding box center [318, 269] width 273 height 331
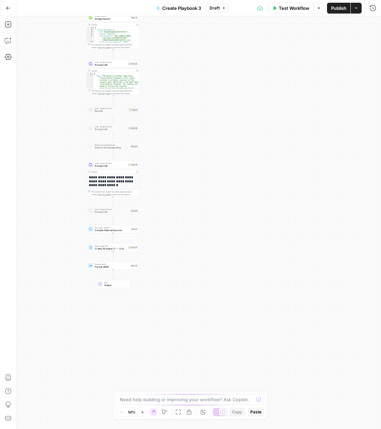
drag, startPoint x: 73, startPoint y: 162, endPoint x: 75, endPoint y: 147, distance: 16.0
click at [75, 147] on div "**********" at bounding box center [198, 222] width 364 height 413
click at [184, 171] on div "**********" at bounding box center [198, 222] width 364 height 413
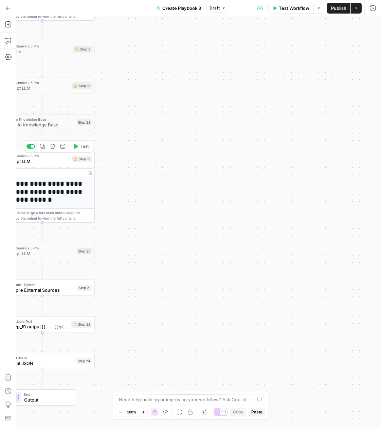
click at [50, 161] on span "Prompt LLM" at bounding box center [37, 161] width 64 height 7
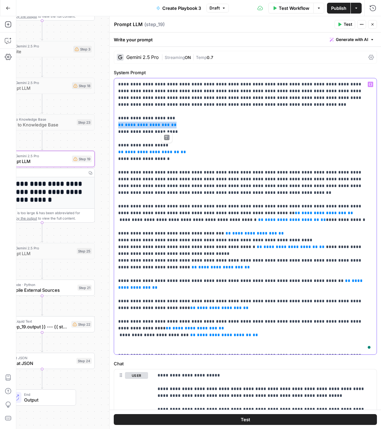
drag, startPoint x: 172, startPoint y: 126, endPoint x: 113, endPoint y: 125, distance: 58.7
click at [114, 125] on div "**********" at bounding box center [245, 216] width 263 height 277
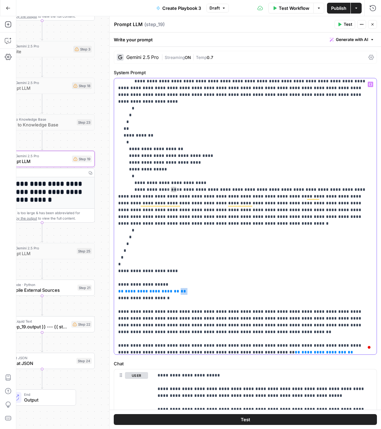
drag, startPoint x: 157, startPoint y: 179, endPoint x: 114, endPoint y: 180, distance: 43.4
click at [114, 180] on div "**********" at bounding box center [245, 216] width 262 height 276
click at [125, 289] on span "**********" at bounding box center [152, 291] width 54 height 4
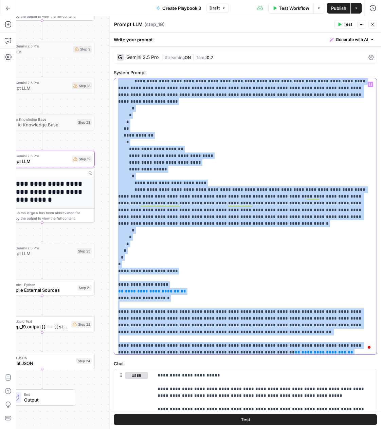
click at [125, 289] on span "**********" at bounding box center [152, 291] width 54 height 4
click at [137, 289] on span "**********" at bounding box center [152, 291] width 54 height 4
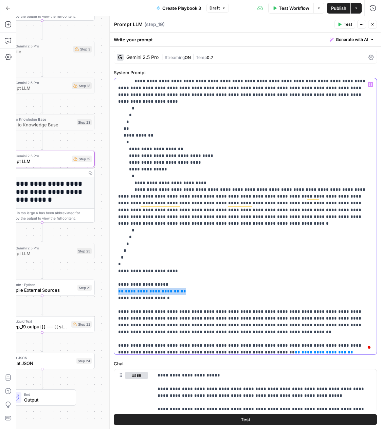
drag, startPoint x: 174, startPoint y: 177, endPoint x: 115, endPoint y: 178, distance: 58.7
click at [115, 178] on div "**********" at bounding box center [245, 216] width 262 height 276
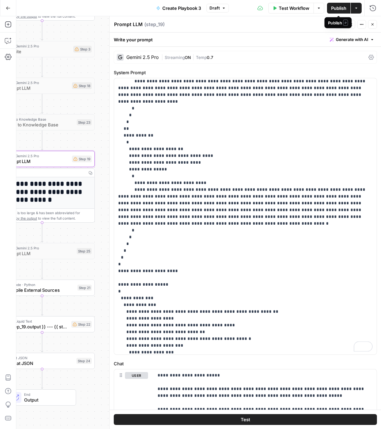
click at [334, 6] on span "Publish" at bounding box center [338, 8] width 15 height 7
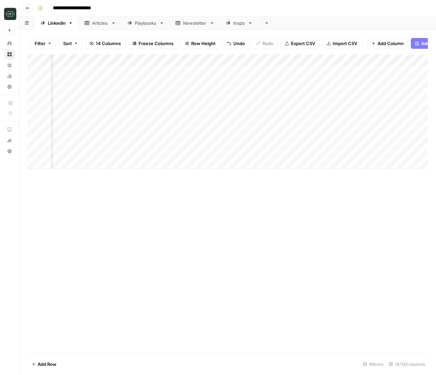
scroll to position [0, 105]
click at [134, 202] on div "Add Column" at bounding box center [227, 203] width 400 height 299
